Goal: Transaction & Acquisition: Purchase product/service

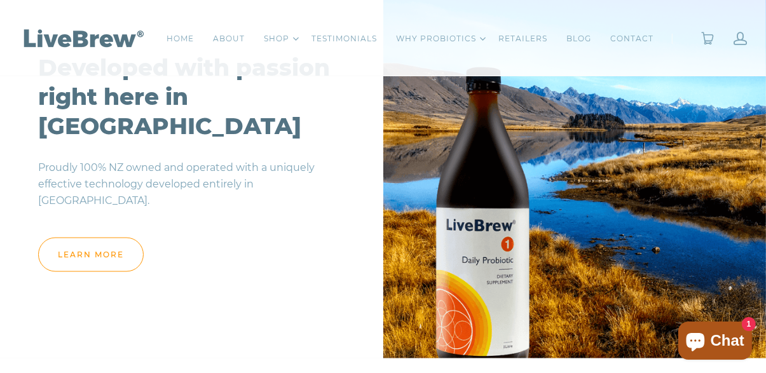
scroll to position [1772, 0]
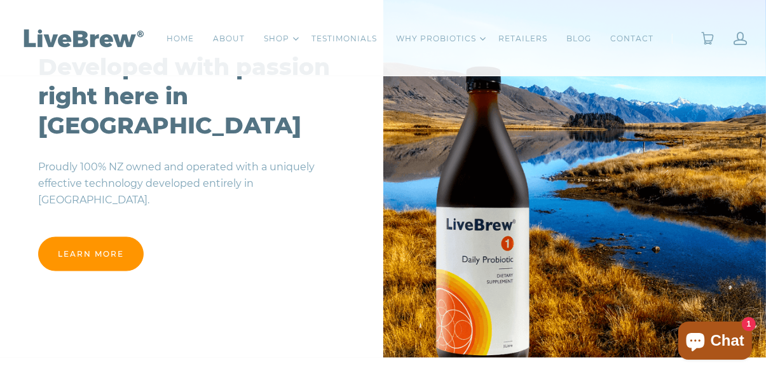
click at [102, 245] on link "Learn more" at bounding box center [91, 254] width 106 height 34
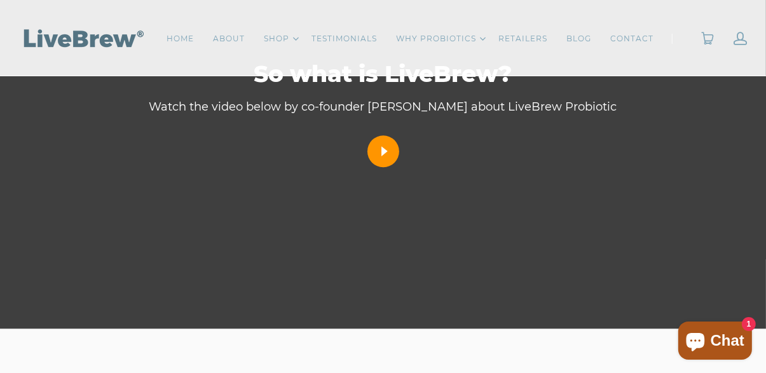
scroll to position [2973, 0]
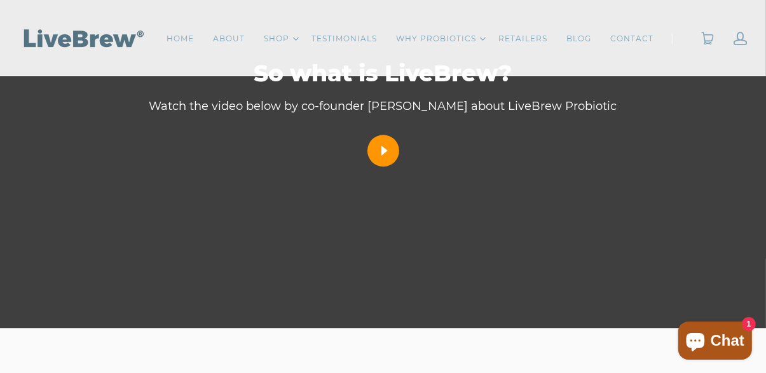
click at [386, 155] on icon at bounding box center [383, 150] width 15 height 15
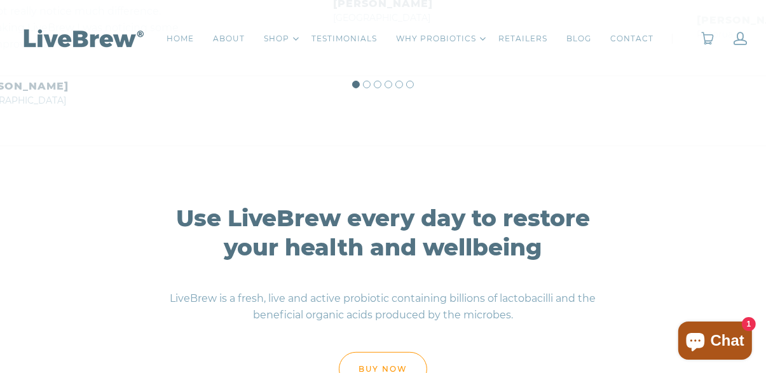
scroll to position [4797, 0]
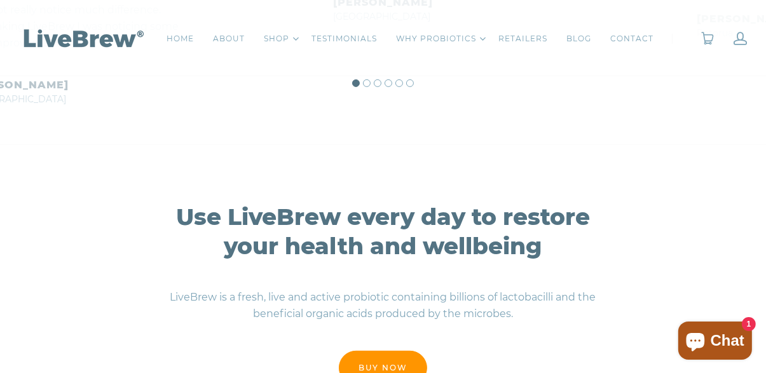
click at [375, 373] on link "buy now" at bounding box center [383, 368] width 88 height 34
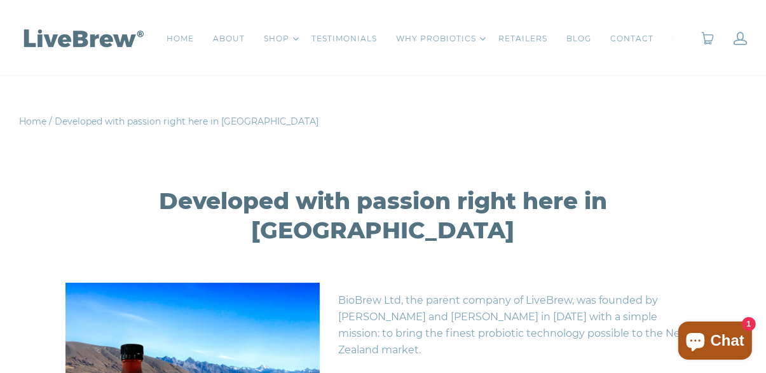
scroll to position [33, 0]
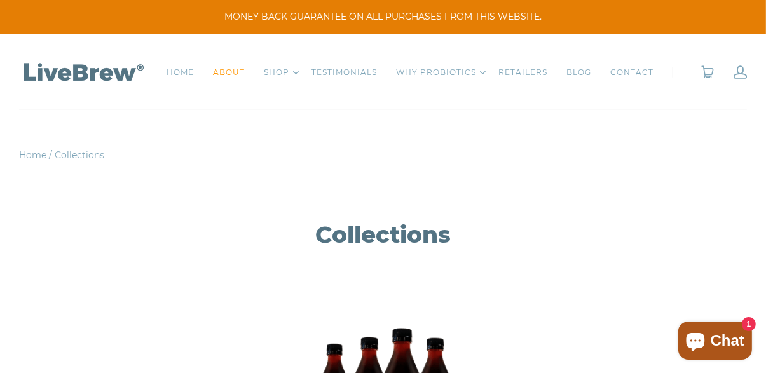
click at [240, 74] on link "ABOUT" at bounding box center [229, 72] width 32 height 13
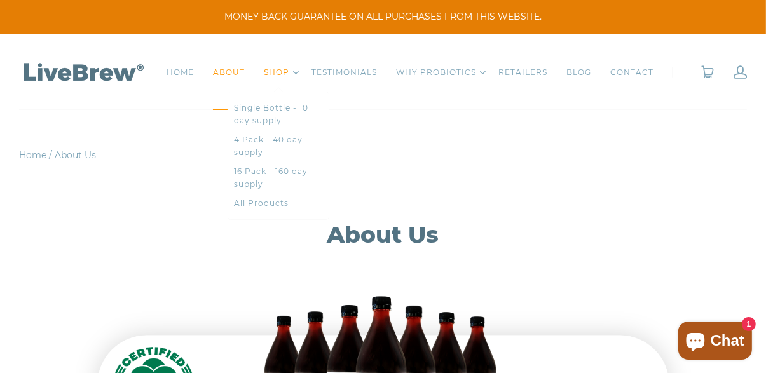
click at [282, 74] on link "SHOP" at bounding box center [276, 72] width 25 height 13
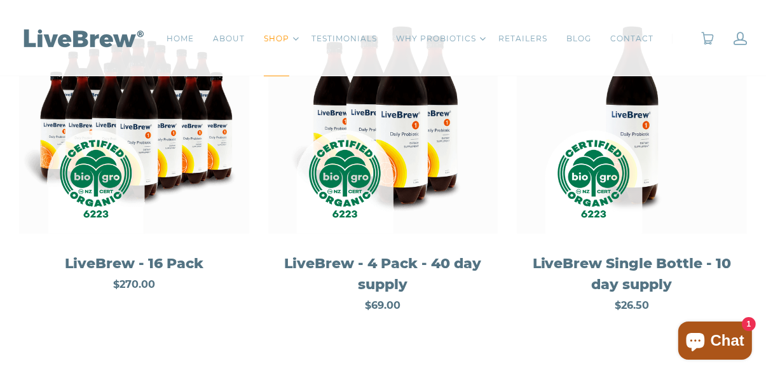
scroll to position [282, 0]
